Goal: Task Accomplishment & Management: Manage account settings

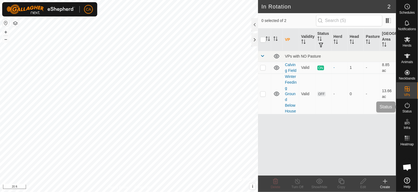
click at [408, 110] on span "Status" at bounding box center [406, 111] width 9 height 3
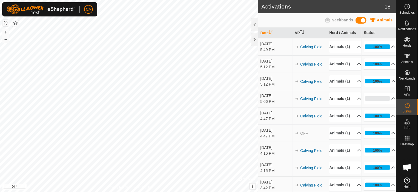
click at [354, 105] on p-accordion-header "Animals (1)" at bounding box center [345, 98] width 32 height 12
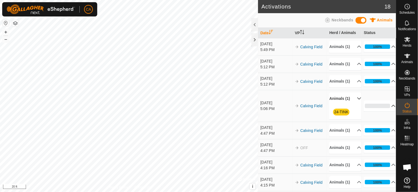
click at [387, 111] on p-accordion-header "0%" at bounding box center [380, 105] width 32 height 11
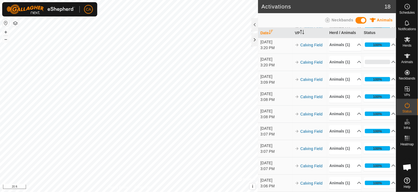
scroll to position [274, 0]
click at [390, 62] on p-accordion-header "0%" at bounding box center [380, 61] width 32 height 11
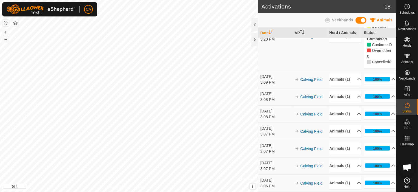
click at [353, 42] on p-accordion-header "Animals (1)" at bounding box center [345, 36] width 32 height 12
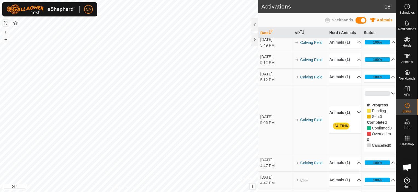
scroll to position [0, 0]
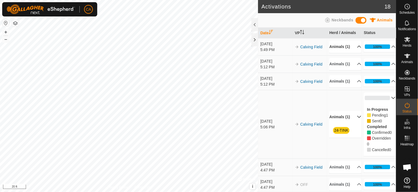
click at [353, 49] on p-accordion-header "Animals (1)" at bounding box center [345, 47] width 32 height 12
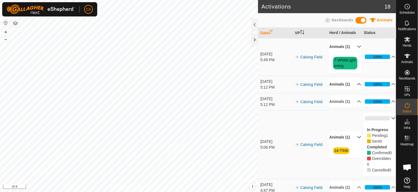
click at [353, 90] on p-accordion-header "Animals (1)" at bounding box center [345, 84] width 32 height 12
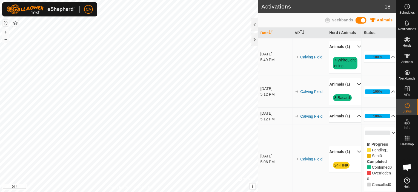
click at [353, 122] on p-accordion-header "Animals (1)" at bounding box center [345, 116] width 32 height 12
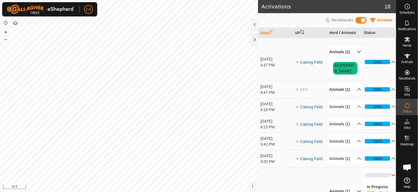
click at [352, 96] on p-accordion-header "Animals (1)" at bounding box center [345, 89] width 32 height 12
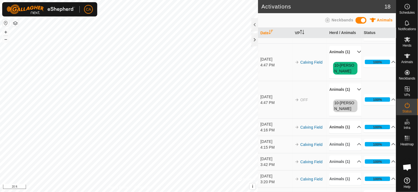
click at [355, 133] on p-accordion-header "Animals (1)" at bounding box center [345, 127] width 32 height 12
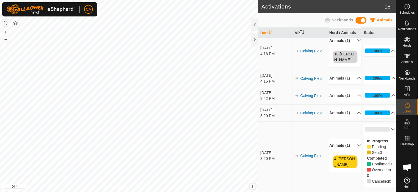
scroll to position [274, 0]
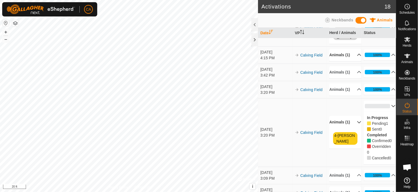
click at [353, 61] on p-accordion-header "Animals (1)" at bounding box center [345, 55] width 32 height 12
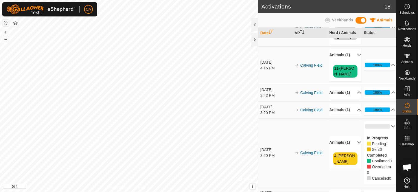
click at [352, 99] on p-accordion-header "Animals (1)" at bounding box center [345, 92] width 32 height 12
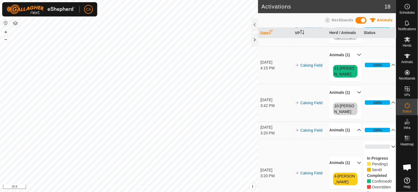
click at [353, 136] on p-accordion-header "Animals (1)" at bounding box center [345, 130] width 32 height 12
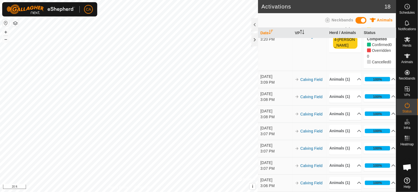
scroll to position [465, 0]
click at [353, 85] on p-accordion-header "Animals (1)" at bounding box center [345, 79] width 32 height 12
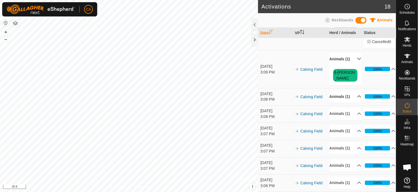
click at [353, 103] on p-accordion-header "Animals (1)" at bounding box center [345, 96] width 32 height 12
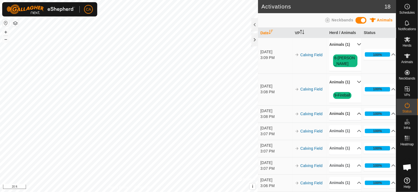
click at [351, 120] on p-accordion-header "Animals (1)" at bounding box center [345, 114] width 32 height 12
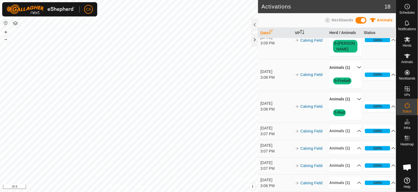
scroll to position [548, 0]
click at [353, 125] on p-accordion-header "Animals (1)" at bounding box center [345, 131] width 32 height 12
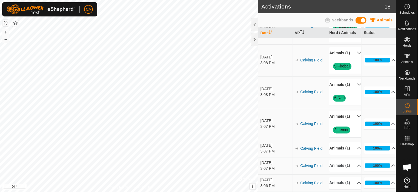
click at [353, 154] on p-accordion-header "Animals (1)" at bounding box center [345, 148] width 32 height 12
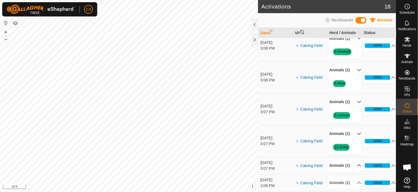
scroll to position [581, 0]
click at [353, 159] on p-accordion-header "Animals (1)" at bounding box center [345, 165] width 32 height 12
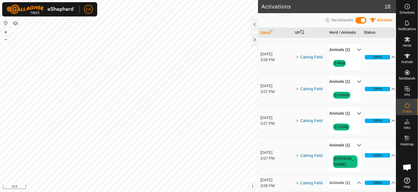
scroll to position [595, 0]
click at [353, 177] on p-accordion-header "Animals (1)" at bounding box center [345, 183] width 32 height 12
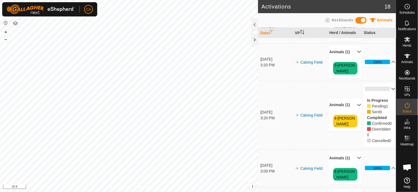
scroll to position [329, 0]
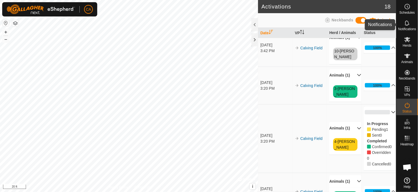
click at [409, 27] on es-notification-svg-icon at bounding box center [407, 23] width 10 height 9
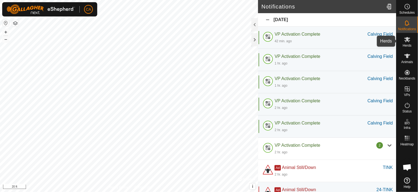
click at [410, 42] on icon at bounding box center [407, 39] width 7 height 7
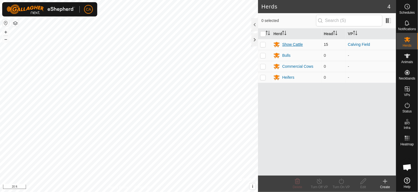
click at [297, 45] on div "Show Cattle" at bounding box center [292, 45] width 21 height 6
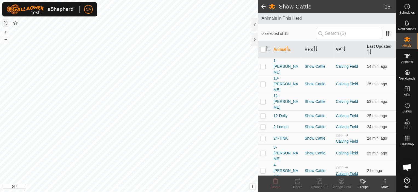
scroll to position [57, 0]
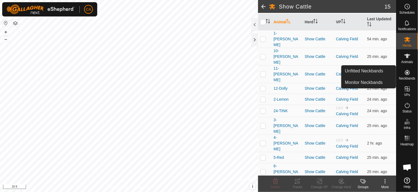
drag, startPoint x: 406, startPoint y: 67, endPoint x: 406, endPoint y: 73, distance: 6.3
click at [406, 73] on icon at bounding box center [407, 72] width 5 height 5
click at [365, 68] on link "Unfitted Neckbands" at bounding box center [368, 70] width 54 height 11
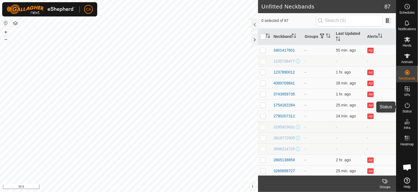
click at [408, 106] on icon at bounding box center [407, 105] width 7 height 7
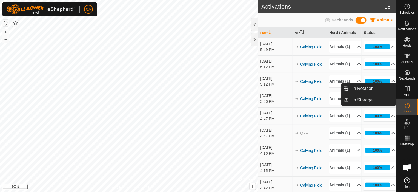
click at [410, 93] on es-virtualpaddocks-svg-icon at bounding box center [407, 88] width 10 height 9
click at [414, 86] on div "VPs" at bounding box center [407, 90] width 22 height 16
click at [376, 88] on link "In Rotation" at bounding box center [372, 88] width 47 height 11
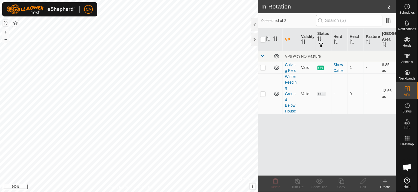
click at [390, 183] on create-svg-icon at bounding box center [385, 181] width 22 height 7
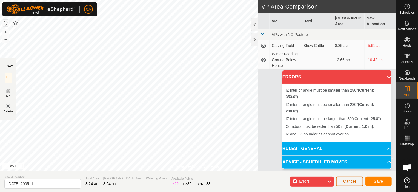
click at [348, 179] on span "Cancel" at bounding box center [349, 181] width 13 height 4
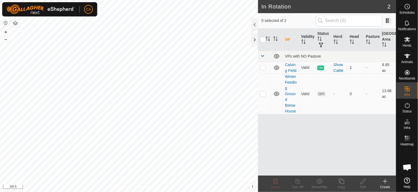
click at [389, 185] on div "Create" at bounding box center [385, 186] width 22 height 5
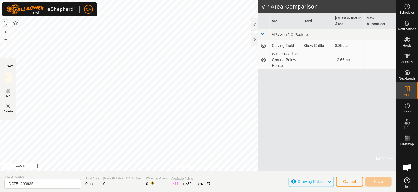
click at [240, 177] on div "Privacy Policy Contact Us + – ⇧ i © Mapbox , © OpenStreetMap , Improve this map…" at bounding box center [198, 96] width 396 height 192
click at [407, 108] on icon at bounding box center [407, 105] width 7 height 7
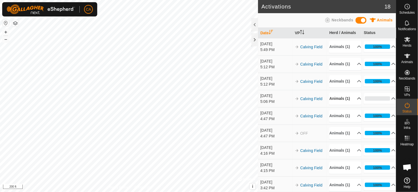
click at [353, 105] on p-accordion-header "Animals (1)" at bounding box center [345, 98] width 32 height 12
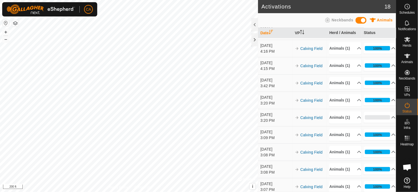
scroll to position [137, 0]
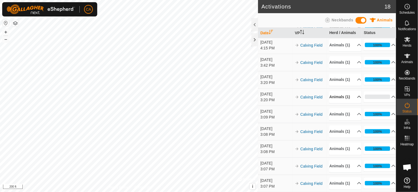
click at [351, 103] on p-accordion-header "Animals (1)" at bounding box center [345, 97] width 32 height 12
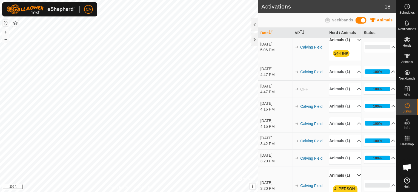
scroll to position [0, 0]
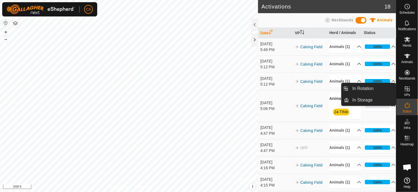
click at [410, 93] on span "VPs" at bounding box center [407, 94] width 6 height 3
click at [407, 89] on icon at bounding box center [407, 88] width 5 height 5
click at [411, 88] on es-virtualpaddocks-svg-icon at bounding box center [407, 88] width 10 height 9
click at [379, 88] on link "In Rotation" at bounding box center [372, 88] width 47 height 11
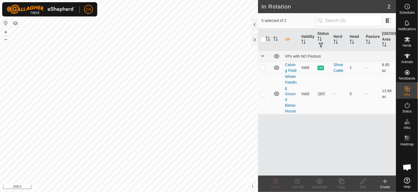
click at [386, 185] on div "Create" at bounding box center [385, 186] width 22 height 5
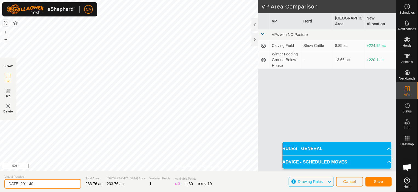
click at [59, 185] on input "2025-09-14 201140" at bounding box center [42, 184] width 77 height 10
type input "Mike and Jen and BLM"
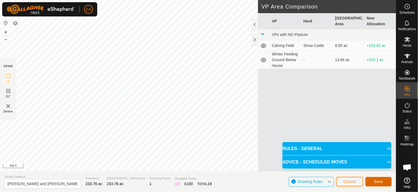
click at [381, 183] on span "Save" at bounding box center [378, 181] width 9 height 4
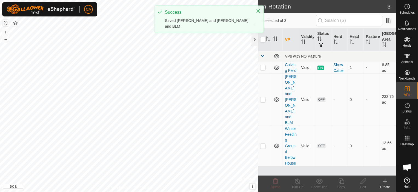
click at [289, 92] on link "Mike and Jen and BLM" at bounding box center [290, 99] width 11 height 50
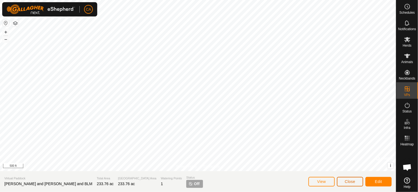
click at [355, 183] on button "Close" at bounding box center [350, 182] width 26 height 10
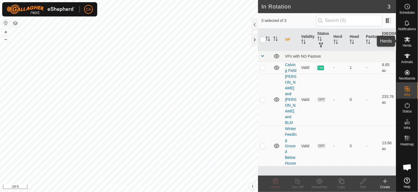
click at [407, 43] on es-mob-svg-icon at bounding box center [407, 39] width 10 height 9
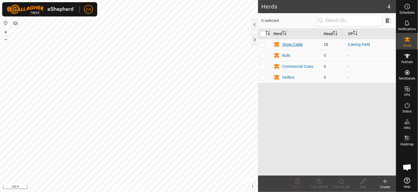
click at [298, 44] on div "Show Cattle" at bounding box center [292, 45] width 21 height 6
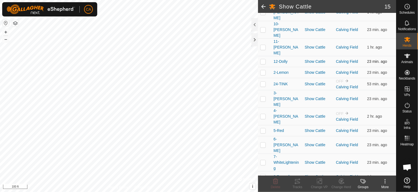
scroll to position [85, 0]
click at [343, 84] on link "Calving Field" at bounding box center [347, 86] width 22 height 4
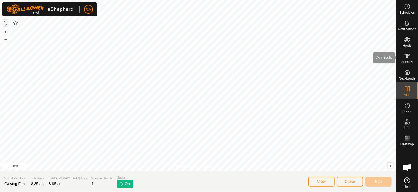
click at [405, 58] on icon at bounding box center [407, 56] width 7 height 7
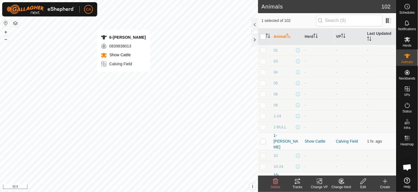
checkbox input "false"
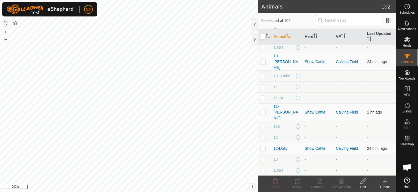
scroll to position [120, 0]
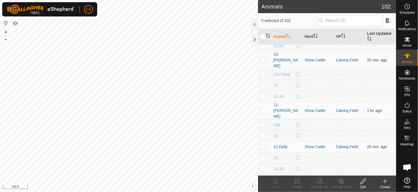
click at [186, 191] on html "CA Schedules Notifications Herds Animals Neckbands VPs Status Infra Heatmap Hel…" at bounding box center [209, 96] width 418 height 192
click at [408, 39] on icon at bounding box center [407, 39] width 6 height 5
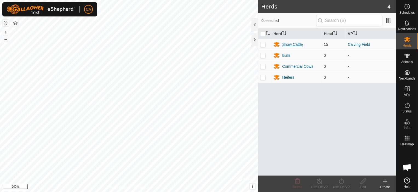
click at [299, 44] on div "Show Cattle" at bounding box center [292, 45] width 21 height 6
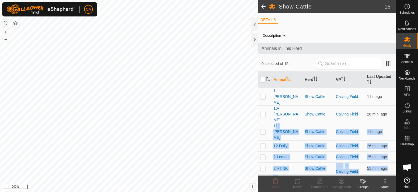
drag, startPoint x: 279, startPoint y: 155, endPoint x: 268, endPoint y: 109, distance: 47.4
click at [268, 109] on tbody "1-Laura Show Cattle Calving Field 1 hr. ago 10-Tammy Show Cattle Calving Field …" at bounding box center [327, 194] width 138 height 212
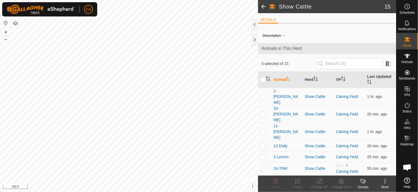
click at [329, 23] on ul "DETAILS" at bounding box center [327, 19] width 138 height 7
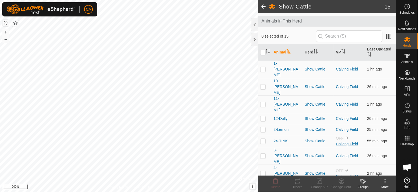
click at [337, 142] on link "Calving Field" at bounding box center [347, 144] width 22 height 4
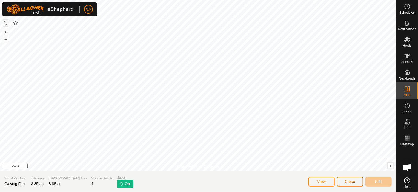
click at [352, 182] on span "Close" at bounding box center [350, 181] width 10 height 4
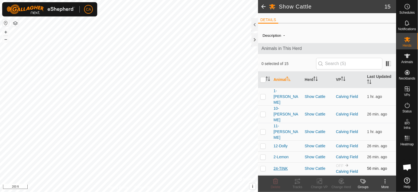
click at [278, 165] on span "24-TINK" at bounding box center [280, 168] width 14 height 6
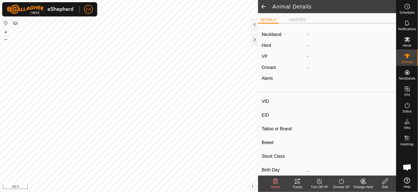
type input "24-TINK"
type input "-"
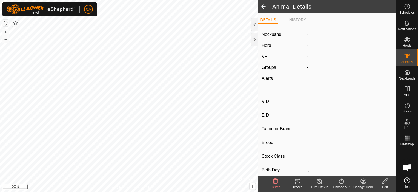
type input "0 kg"
type input "-"
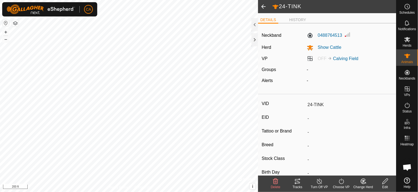
click at [319, 183] on icon at bounding box center [319, 181] width 7 height 7
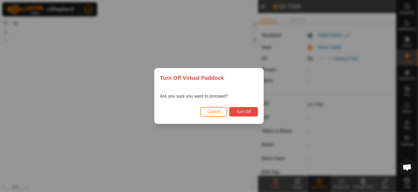
click at [240, 112] on span "Turn Off" at bounding box center [243, 111] width 15 height 4
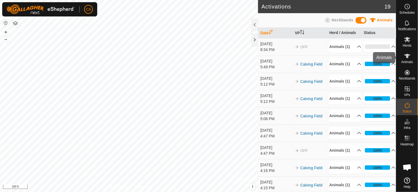
click at [409, 61] on span "Animals" at bounding box center [407, 61] width 12 height 3
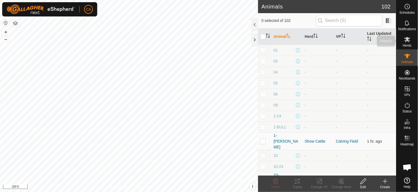
click at [407, 44] on span "Herds" at bounding box center [406, 45] width 9 height 3
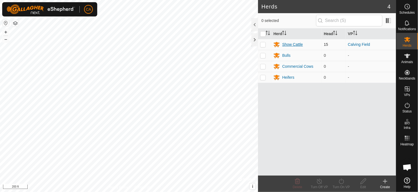
click at [295, 41] on div "Show Cattle" at bounding box center [296, 44] width 46 height 7
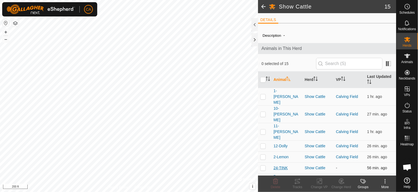
click at [281, 165] on span "24-TINK" at bounding box center [280, 168] width 14 height 6
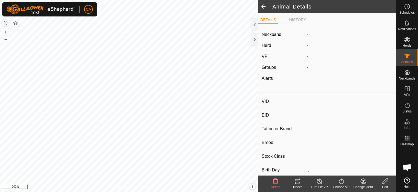
type input "24-TINK"
type input "-"
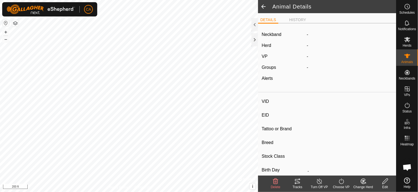
type input "0 kg"
type input "-"
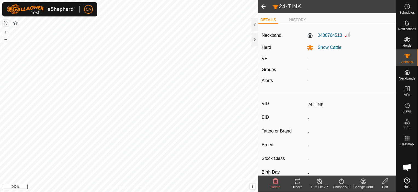
click at [339, 182] on icon at bounding box center [341, 180] width 5 height 5
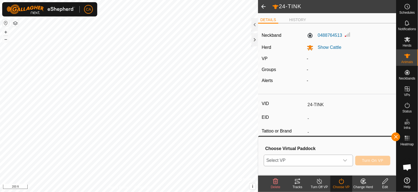
click at [349, 161] on div "dropdown trigger" at bounding box center [344, 160] width 11 height 11
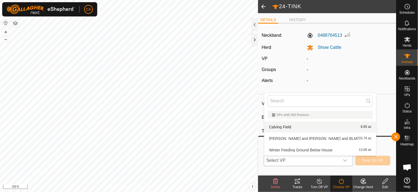
click at [286, 126] on li "Calving Field 8.85 ac" at bounding box center [320, 126] width 112 height 11
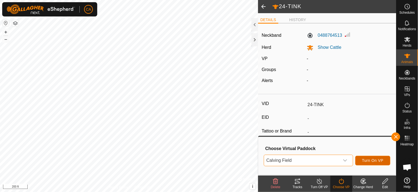
click at [386, 162] on button "Turn On VP" at bounding box center [372, 160] width 35 height 10
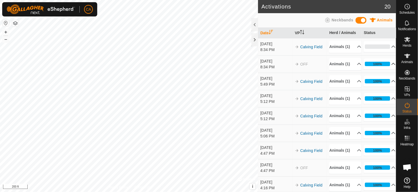
click at [388, 69] on p-accordion-header "100%" at bounding box center [380, 63] width 32 height 11
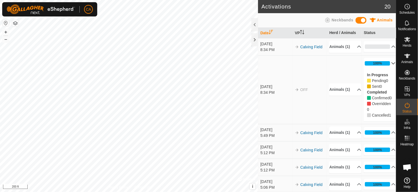
click at [388, 68] on p-accordion-header "100%" at bounding box center [380, 63] width 32 height 11
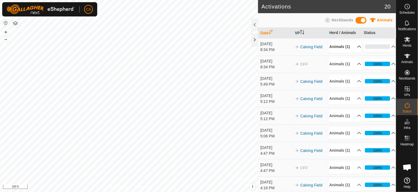
click at [352, 47] on p-accordion-header "Animals (1)" at bounding box center [345, 47] width 32 height 12
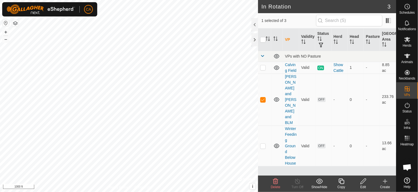
checkbox input "false"
checkbox input "true"
checkbox input "false"
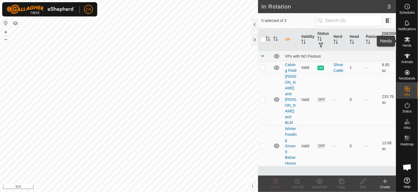
click at [408, 42] on icon at bounding box center [407, 39] width 7 height 7
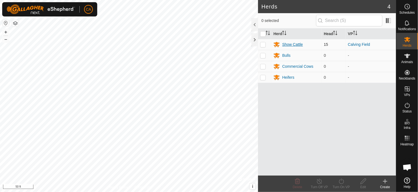
click at [293, 44] on div "Show Cattle" at bounding box center [292, 45] width 21 height 6
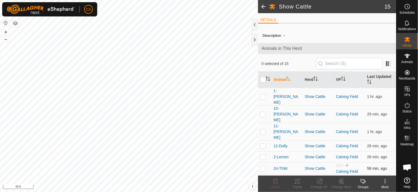
scroll to position [27, 0]
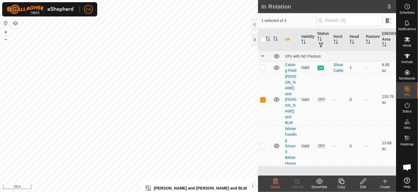
drag, startPoint x: 335, startPoint y: 160, endPoint x: 187, endPoint y: 201, distance: 153.3
click at [187, 191] on html "CA Schedules Notifications Herds Animals Neckbands VPs Status Infra Heatmap Hel…" at bounding box center [209, 96] width 418 height 192
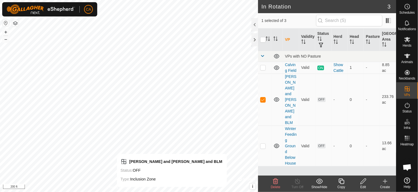
click at [170, 191] on html "CA Schedules Notifications Herds Animals Neckbands VPs Status Infra Heatmap Hel…" at bounding box center [209, 96] width 418 height 192
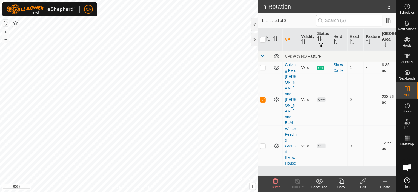
click at [384, 182] on icon at bounding box center [385, 181] width 7 height 7
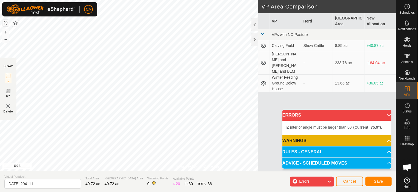
click at [316, 129] on span "IZ interior angle must be larger than 80° (Current: 75.9°) ." at bounding box center [334, 127] width 96 height 4
click at [299, 176] on div "Errors" at bounding box center [312, 181] width 44 height 10
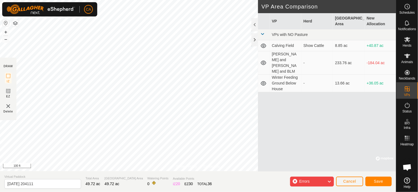
click at [301, 179] on span "Errors" at bounding box center [304, 181] width 10 height 4
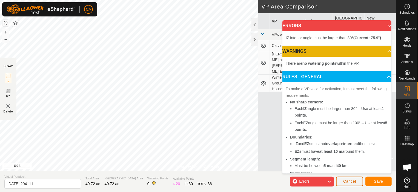
click at [349, 180] on span "Cancel" at bounding box center [349, 181] width 13 height 4
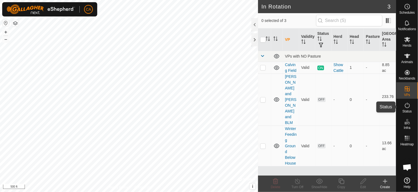
click at [408, 108] on es-activation-svg-icon at bounding box center [407, 105] width 10 height 9
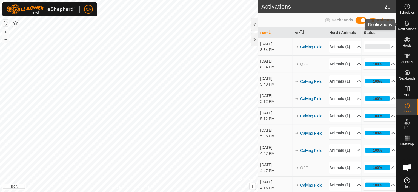
click at [407, 23] on icon at bounding box center [407, 23] width 7 height 7
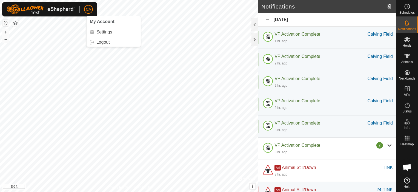
click at [91, 9] on p-avatar "CA" at bounding box center [88, 9] width 9 height 9
click at [84, 4] on div "CA My Account Settings Logout" at bounding box center [49, 9] width 95 height 14
click at [97, 32] on link "Settings" at bounding box center [114, 32] width 54 height 9
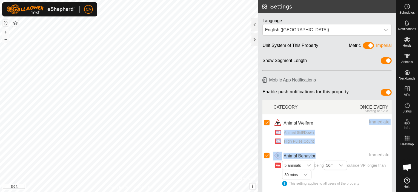
drag, startPoint x: 333, startPoint y: 152, endPoint x: 325, endPoint y: 125, distance: 28.4
click at [325, 125] on tbody "Animal Welfare Immediate Ad Animal Still/Down Ph High Pulse Count Animal Behavi…" at bounding box center [326, 171] width 129 height 114
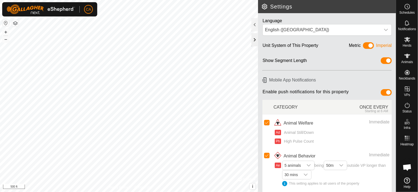
drag, startPoint x: 260, startPoint y: 37, endPoint x: 255, endPoint y: 41, distance: 6.2
click at [258, 40] on div "Settings Language English (US) Unit System of This Property Metric Imperial Sho…" at bounding box center [327, 96] width 138 height 192
click at [405, 42] on icon at bounding box center [407, 39] width 7 height 7
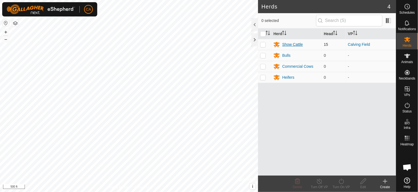
click at [292, 44] on div "Show Cattle" at bounding box center [292, 45] width 21 height 6
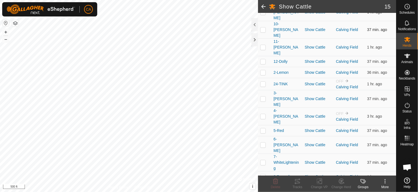
scroll to position [85, 0]
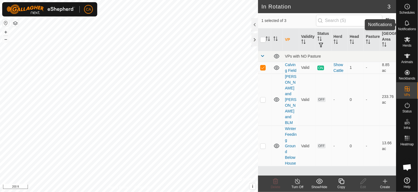
click at [404, 25] on icon at bounding box center [407, 23] width 7 height 7
